Goal: Task Accomplishment & Management: Complete application form

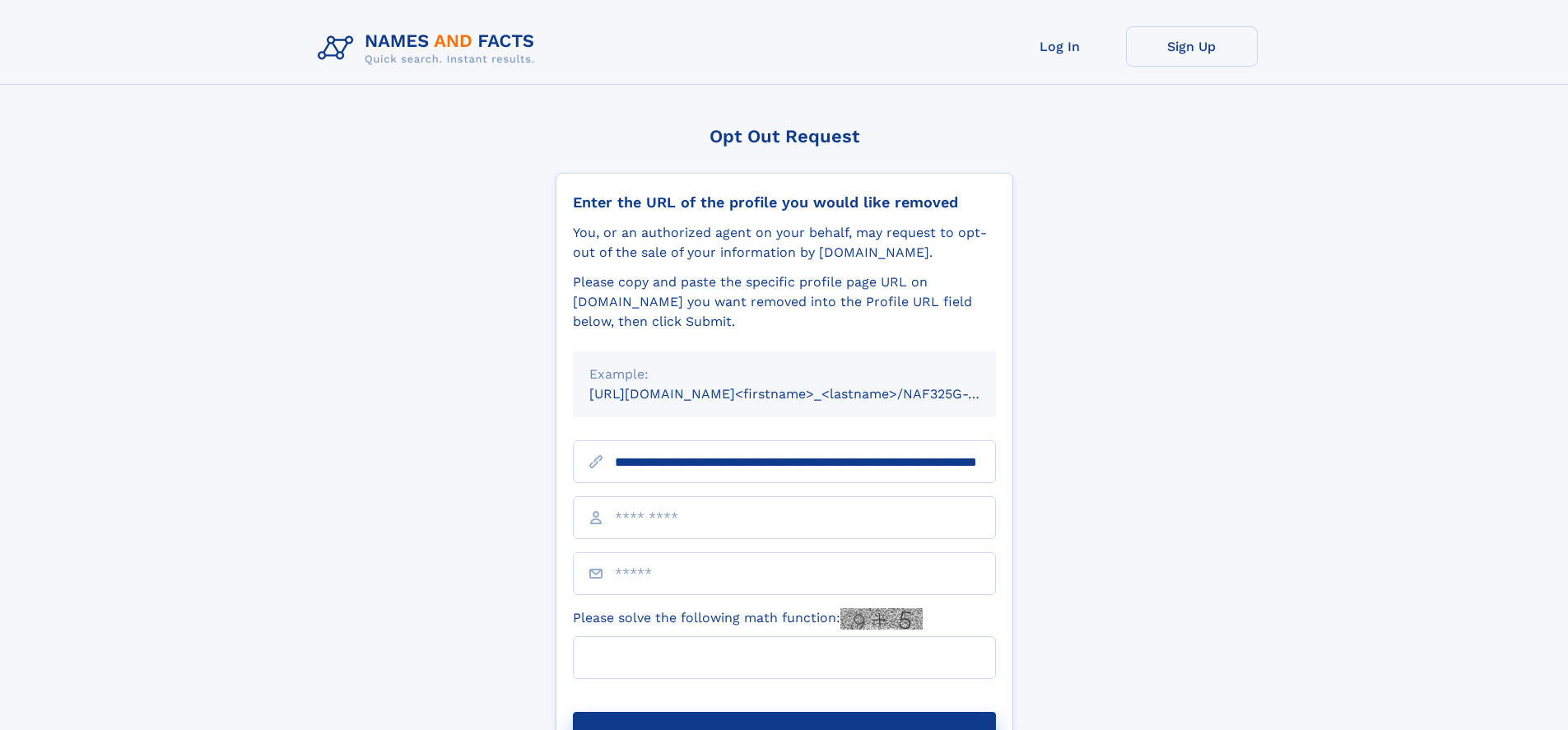
scroll to position [0, 196]
type input "**********"
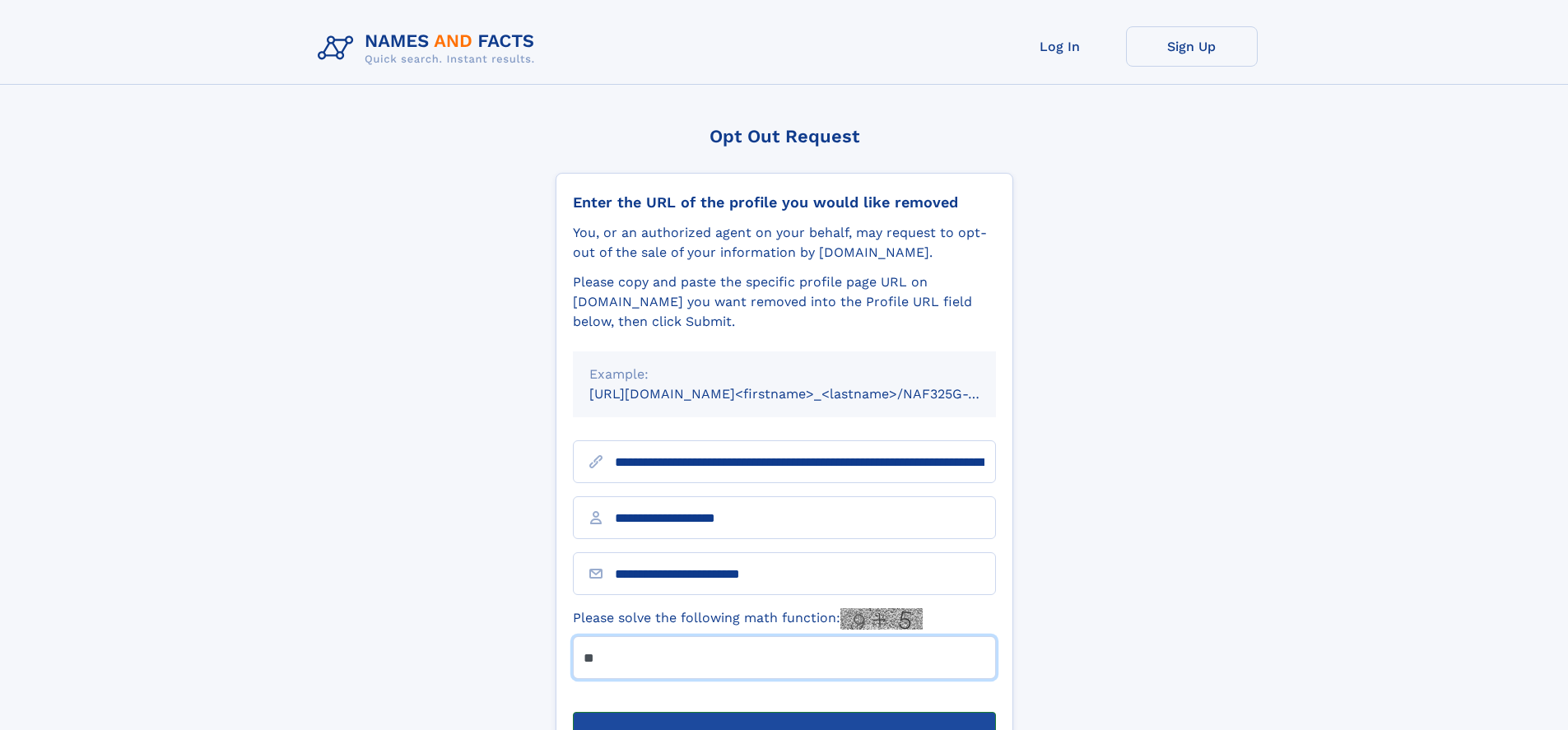
type input "**"
click at [784, 713] on button "Submit Opt Out Request" at bounding box center [784, 739] width 423 height 53
